Goal: Find specific page/section: Locate a particular part of the current website

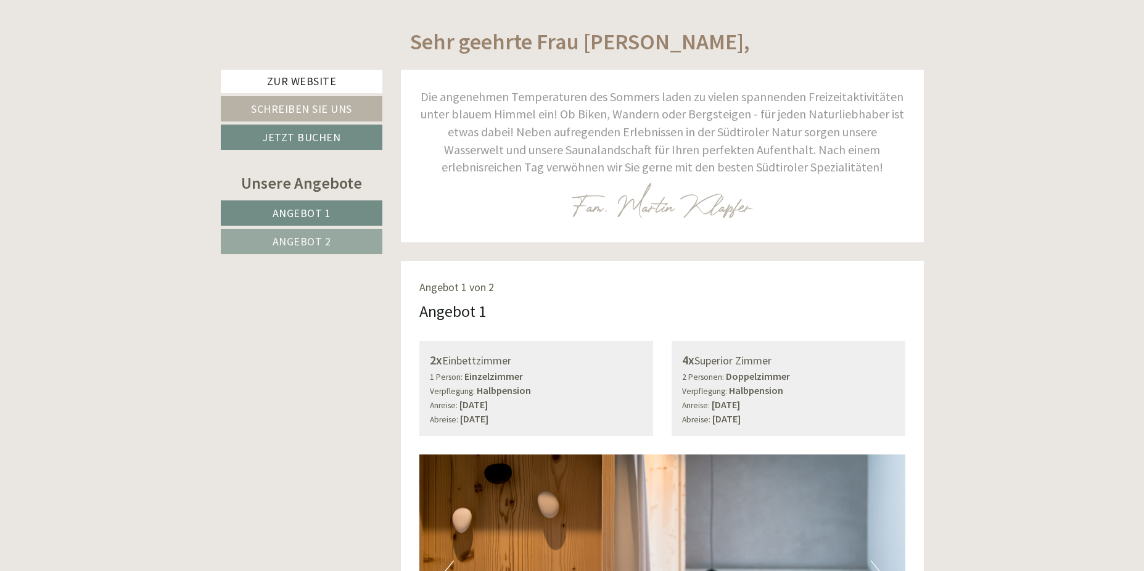
scroll to position [679, 0]
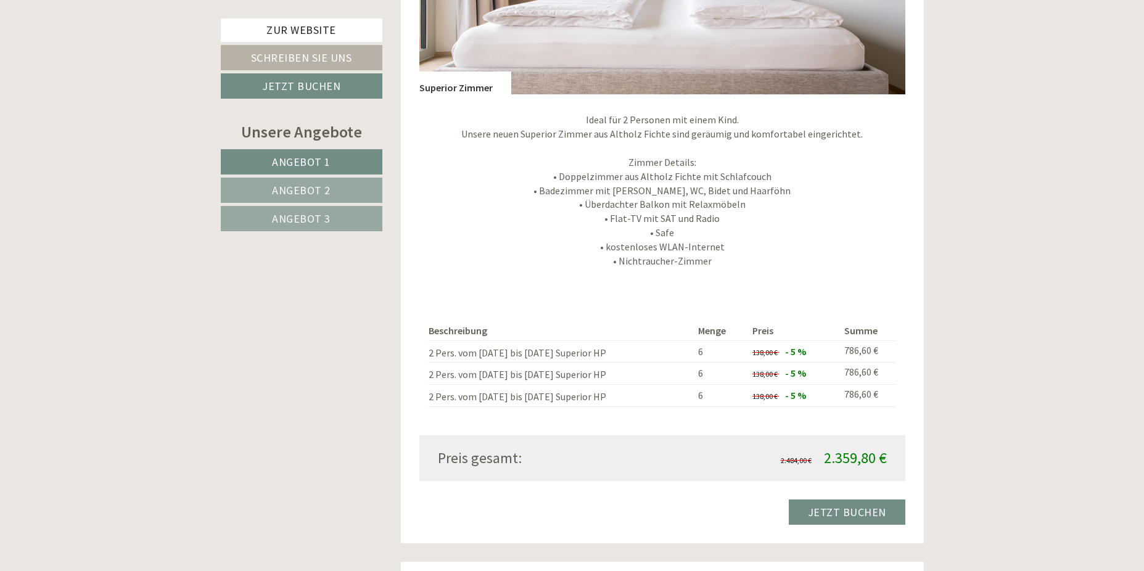
scroll to position [1172, 0]
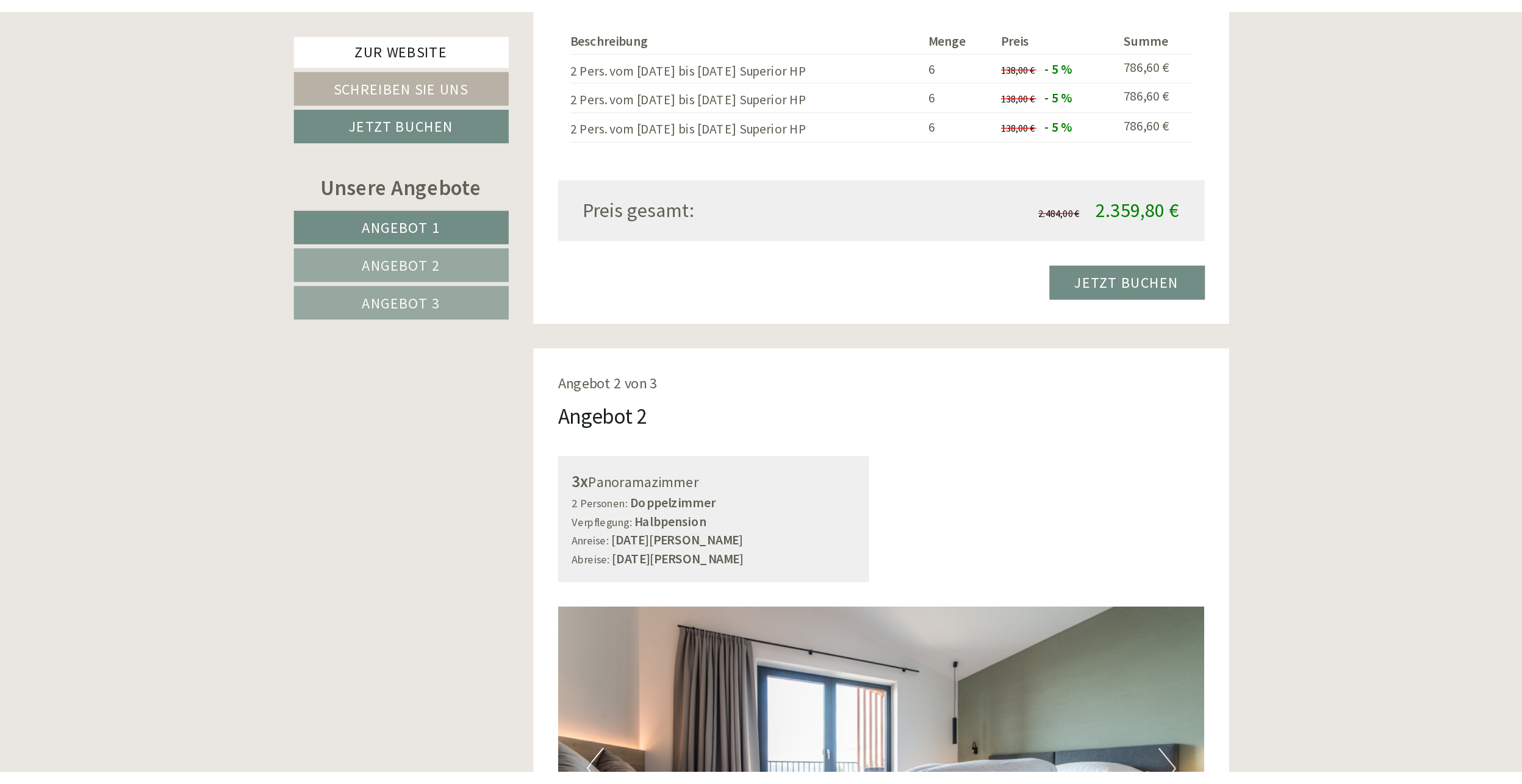
scroll to position [1616, 0]
